Goal: Check status: Check status

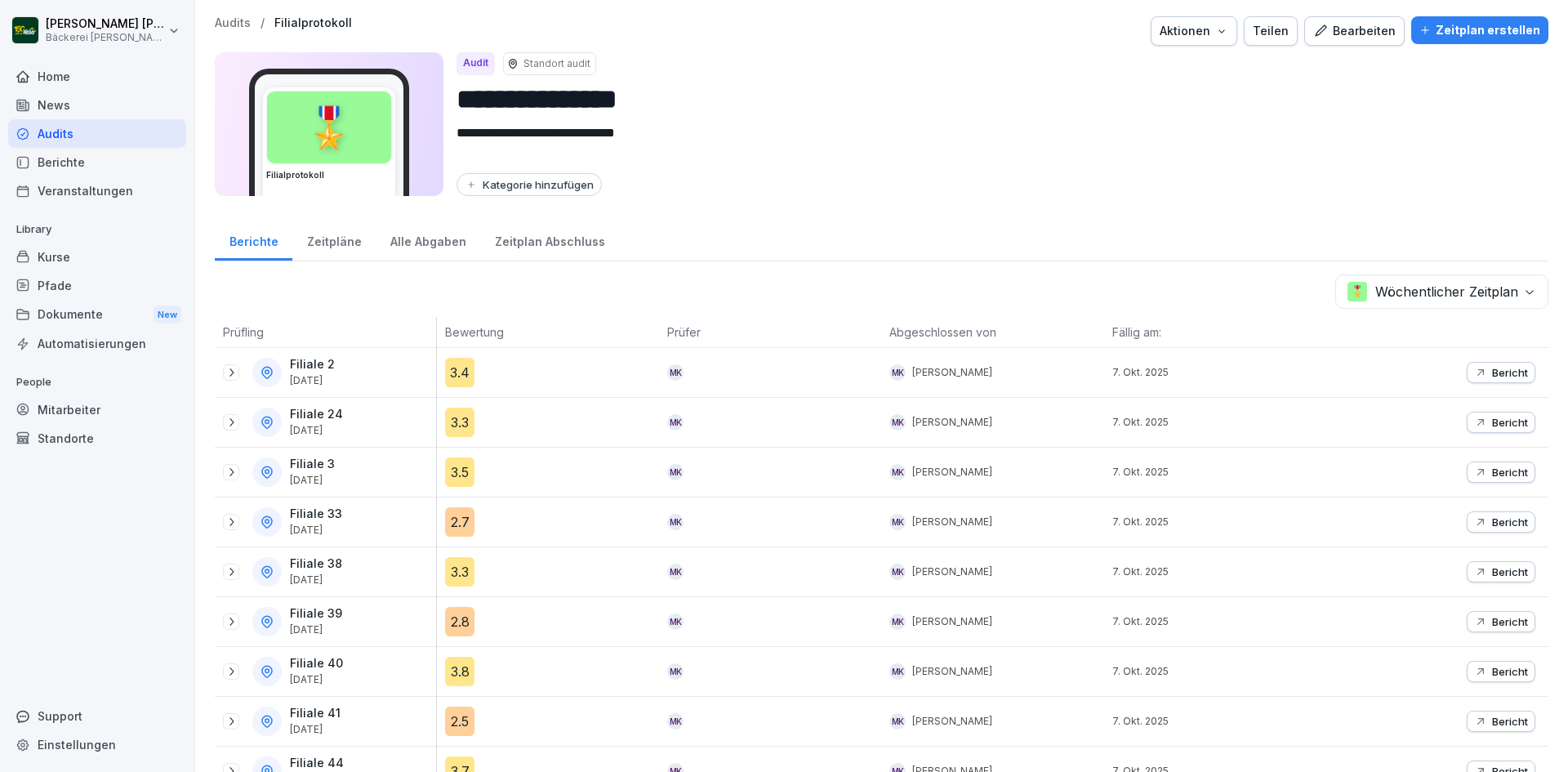
click at [68, 140] on div "Audits" at bounding box center [97, 133] width 178 height 29
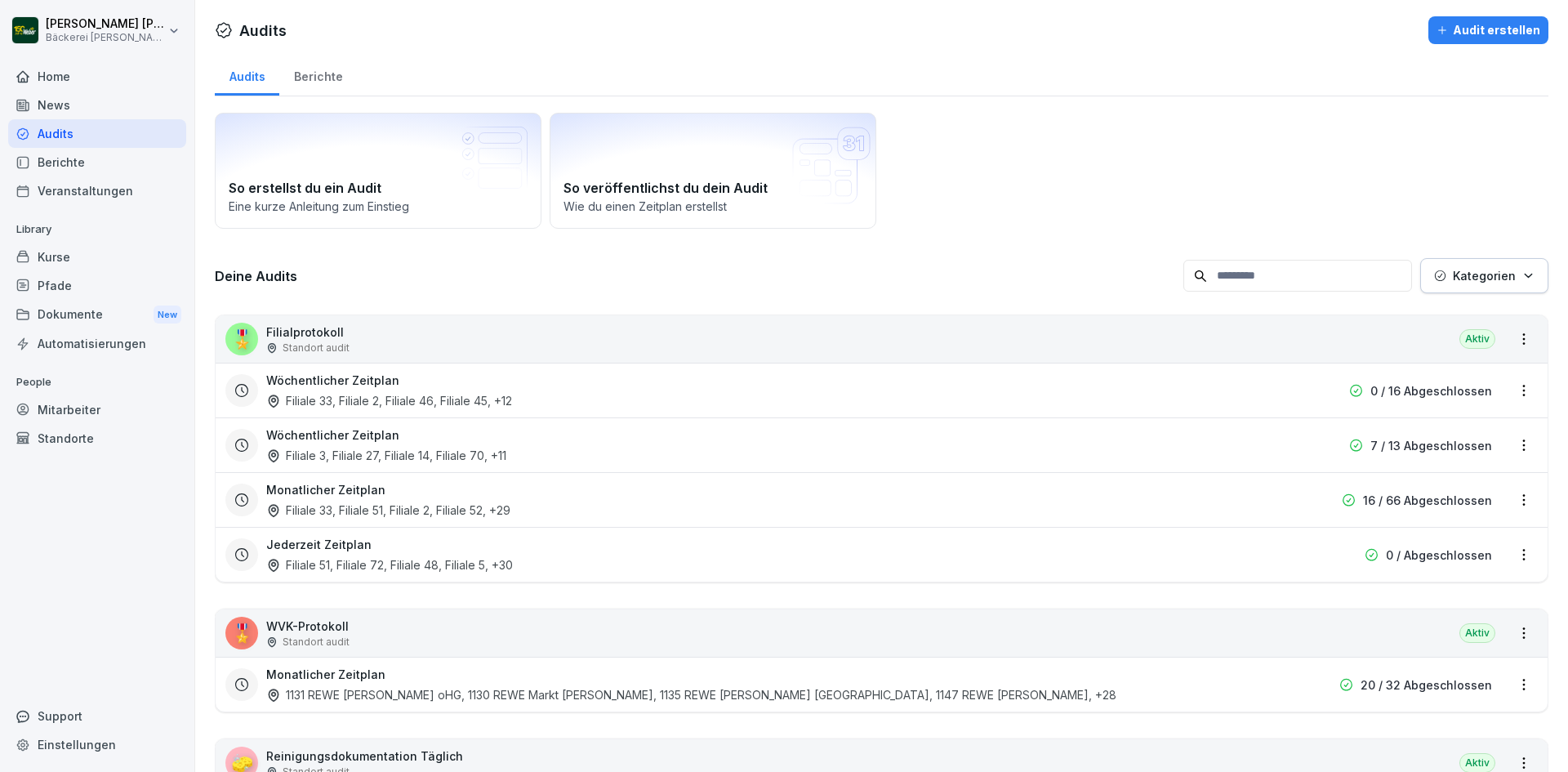
click at [449, 459] on div "Filiale 3, Filiale 27, Filiale 14, Filiale 70 , +11" at bounding box center [386, 455] width 240 height 17
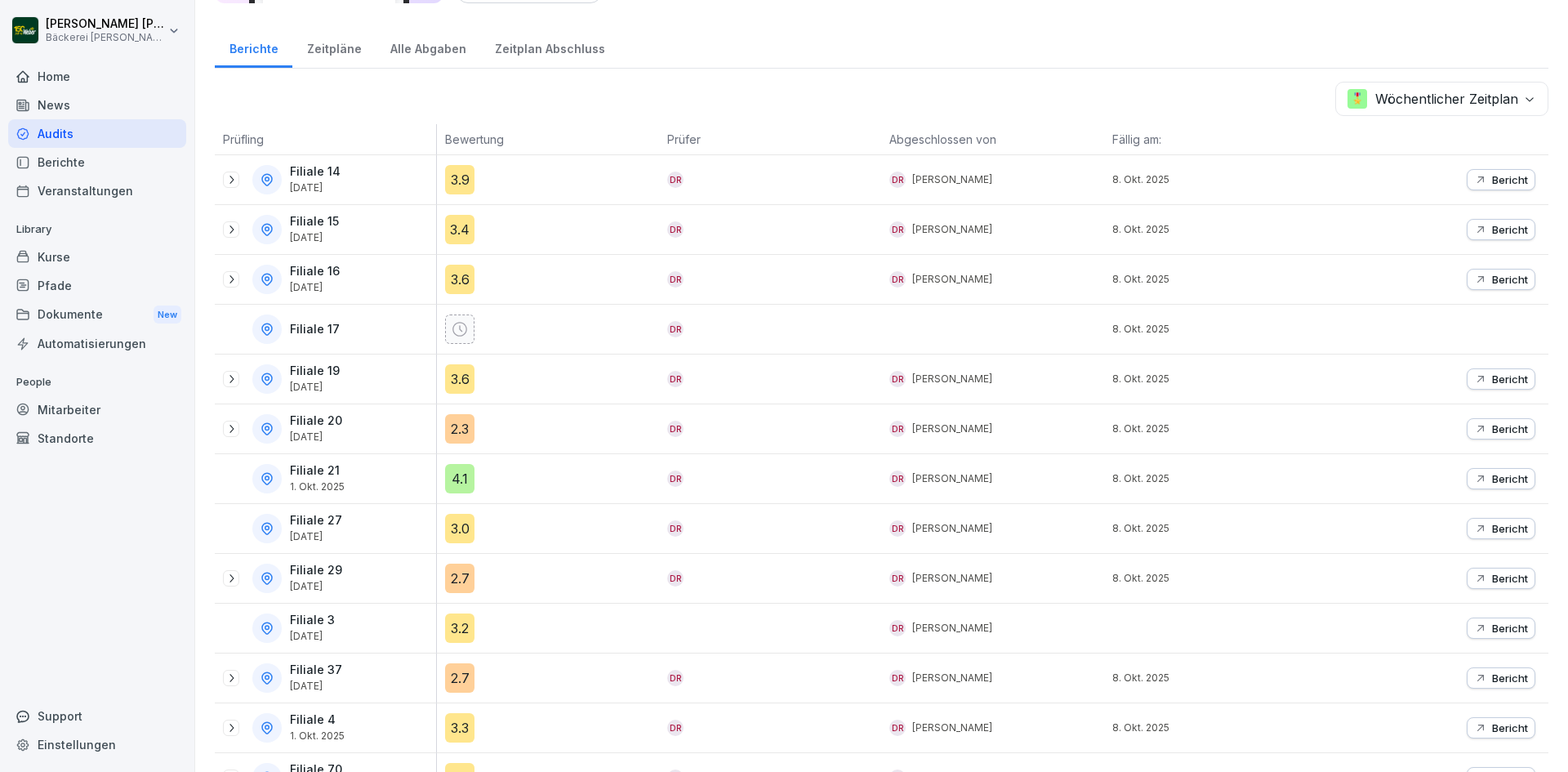
scroll to position [286, 0]
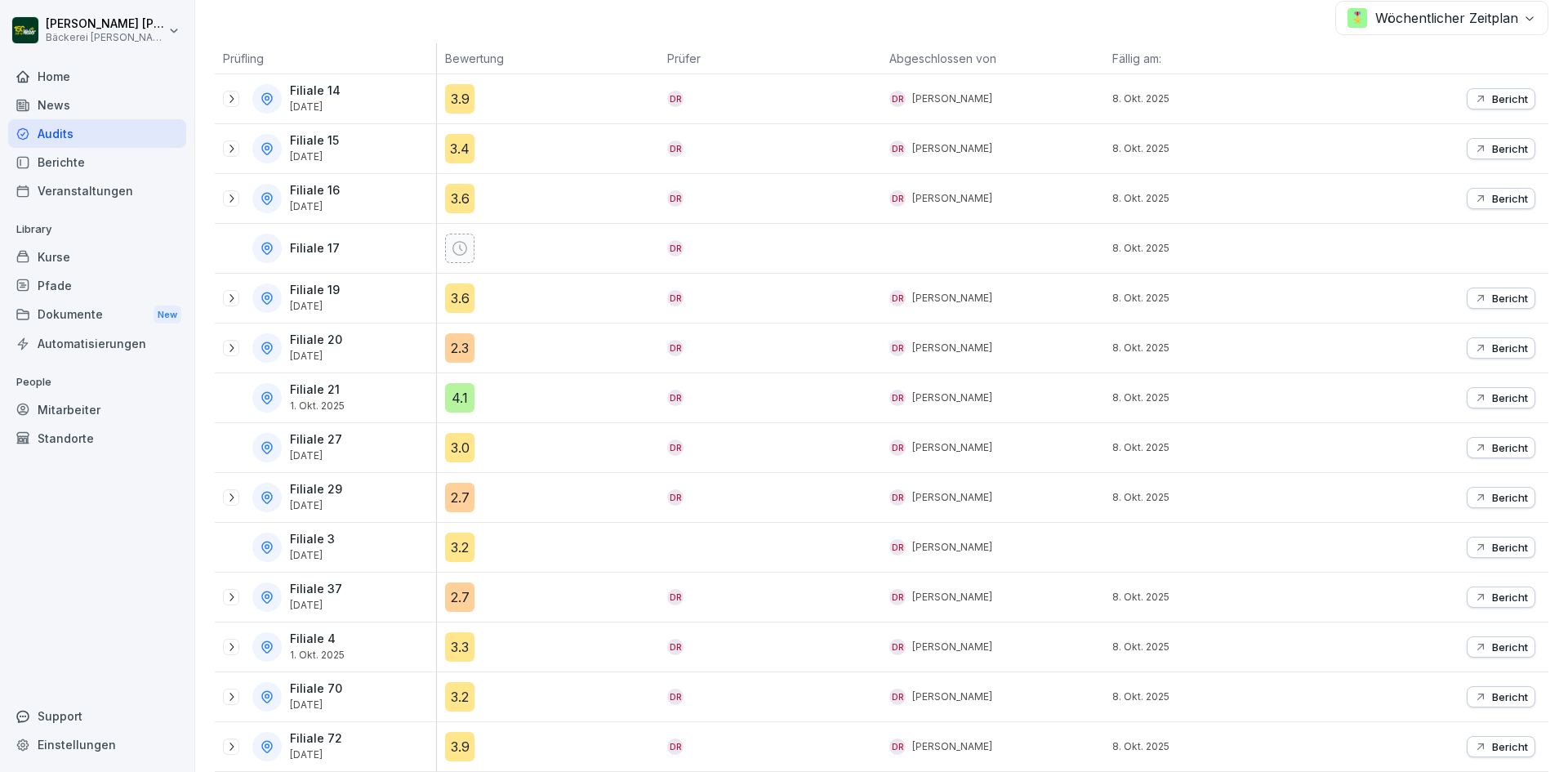
click at [229, 292] on icon at bounding box center [231, 298] width 14 height 14
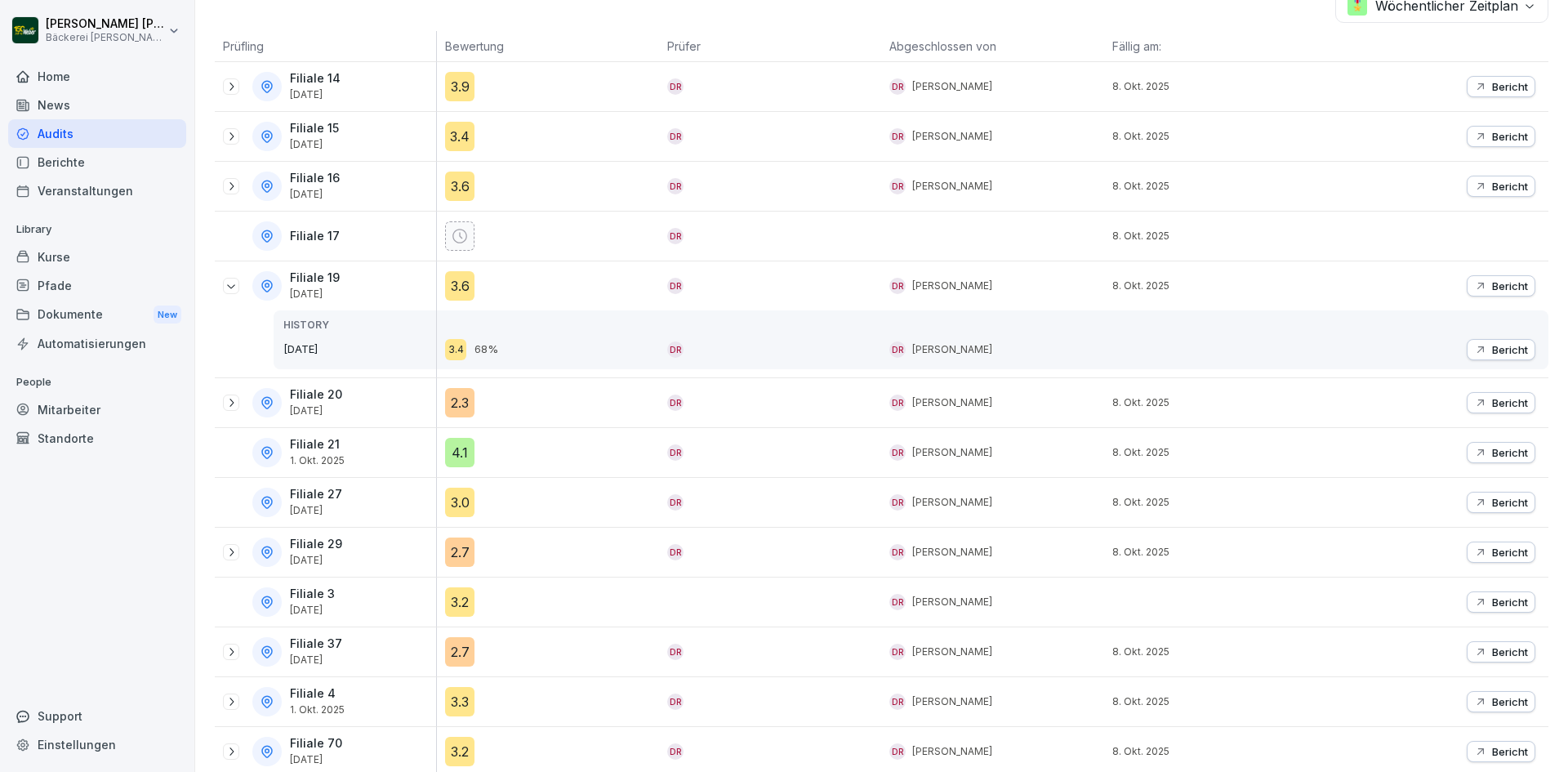
scroll to position [353, 0]
